Goal: Check status: Check status

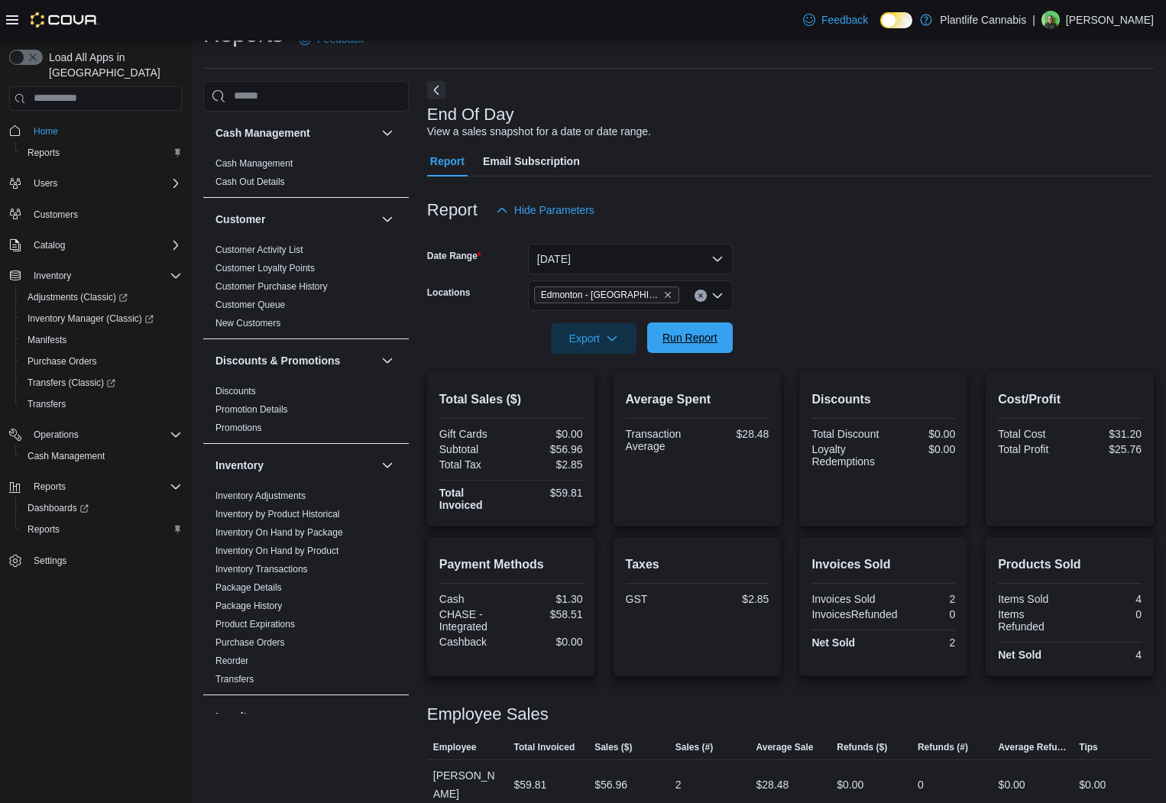
scroll to position [698, 0]
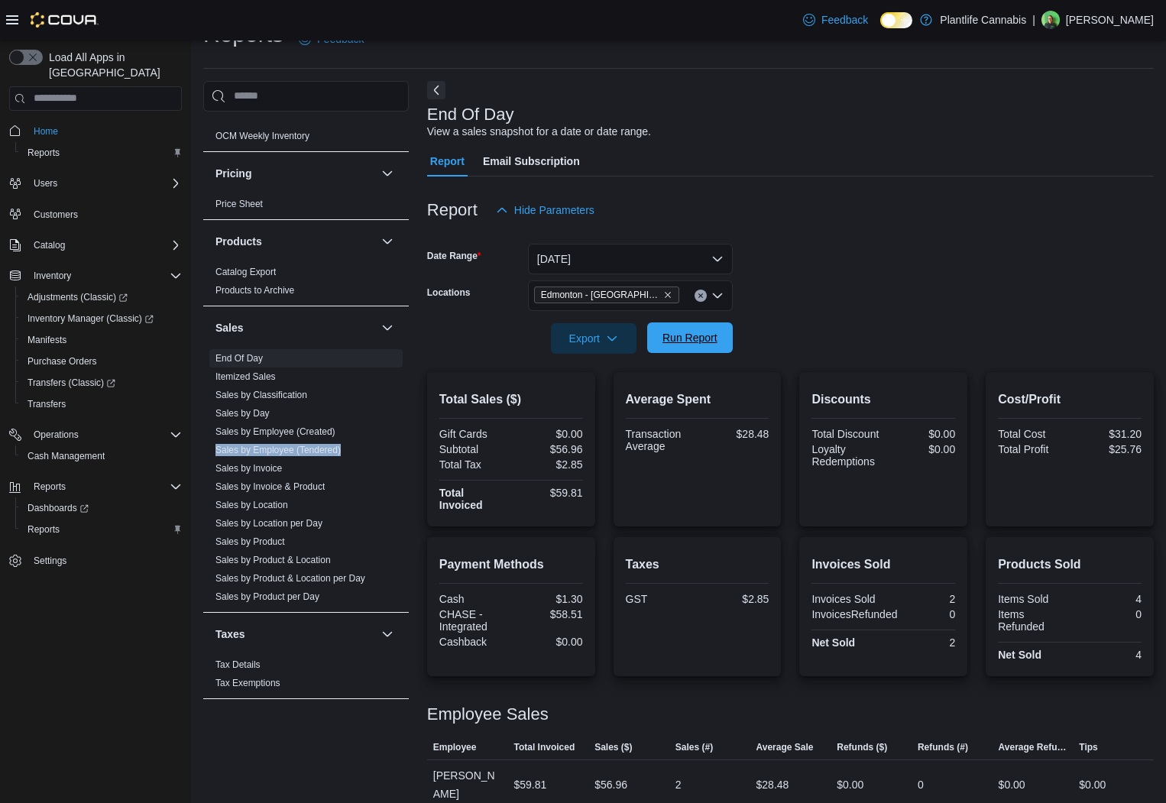
click at [675, 341] on span "Run Report" at bounding box center [689, 337] width 55 height 15
